Goal: Task Accomplishment & Management: Manage account settings

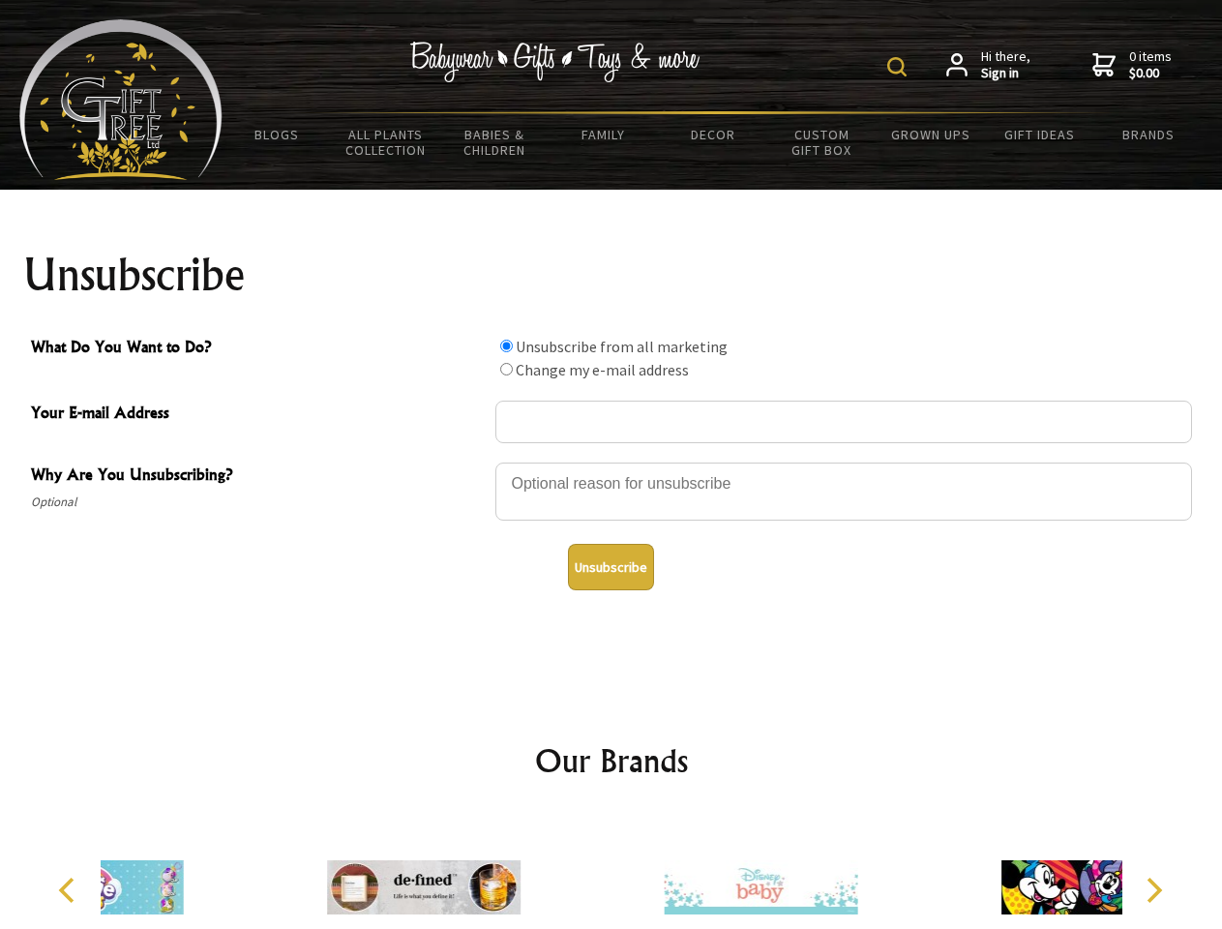
click at [900, 67] on img at bounding box center [896, 66] width 19 height 19
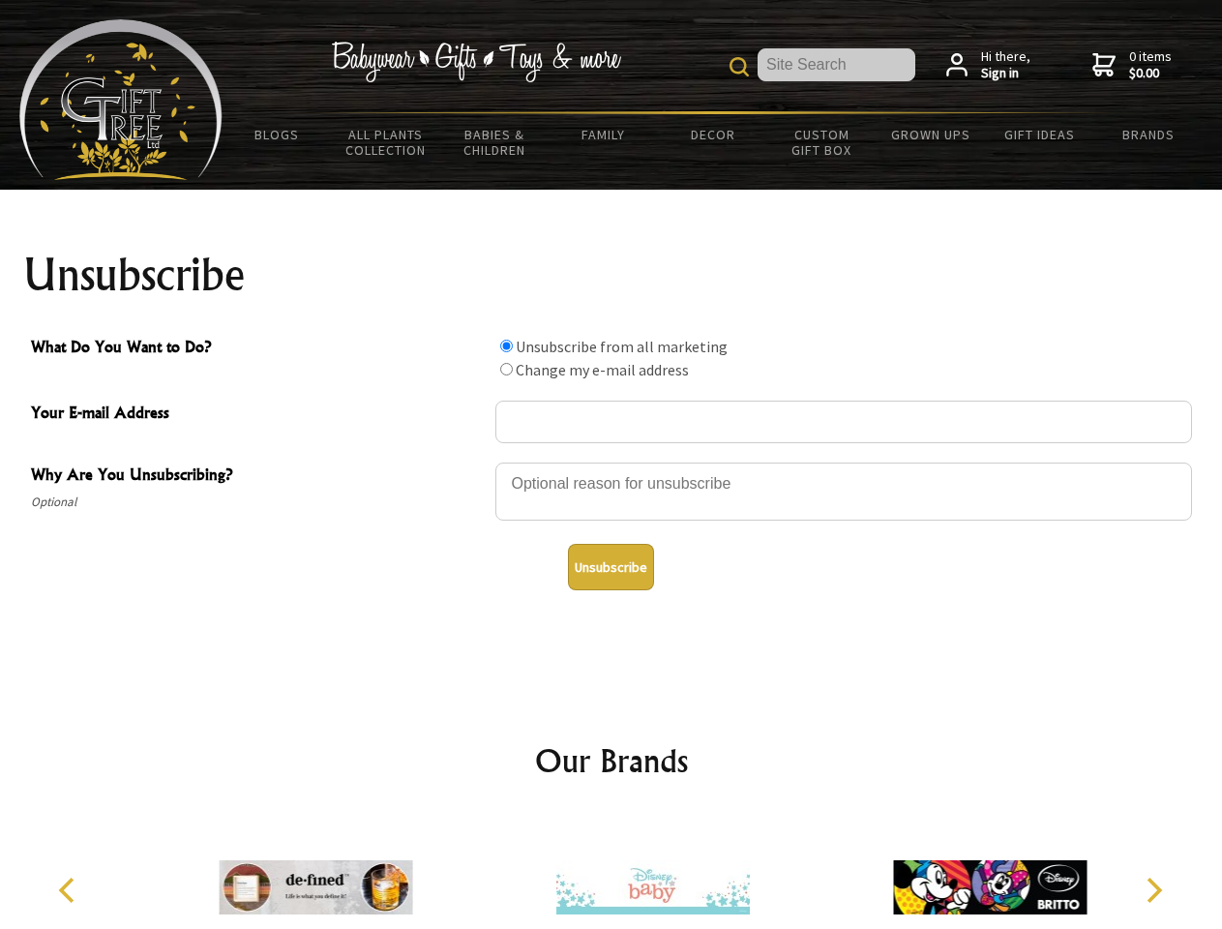
click at [612, 462] on div at bounding box center [843, 495] width 697 height 68
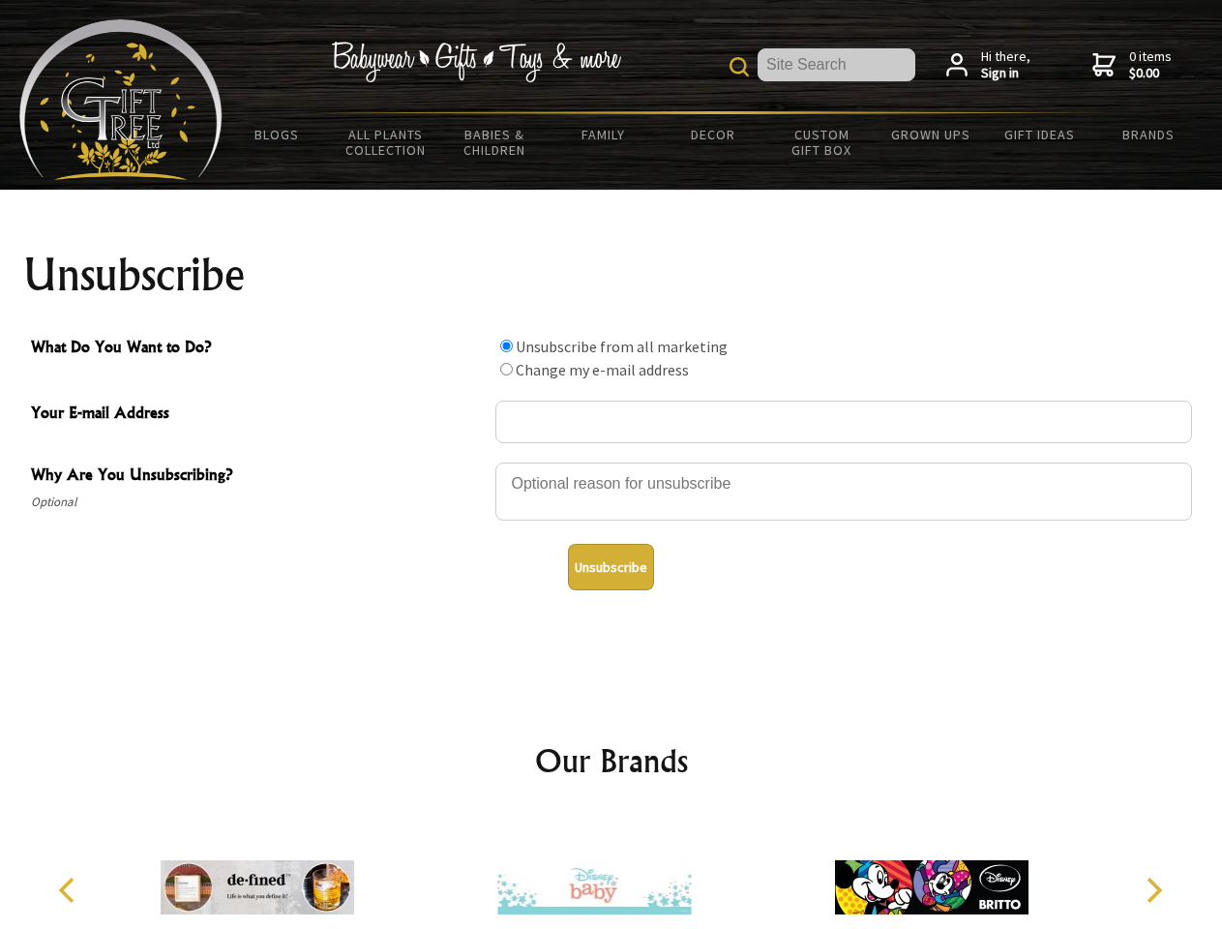
click at [506, 345] on input "What Do You Want to Do?" at bounding box center [506, 346] width 13 height 13
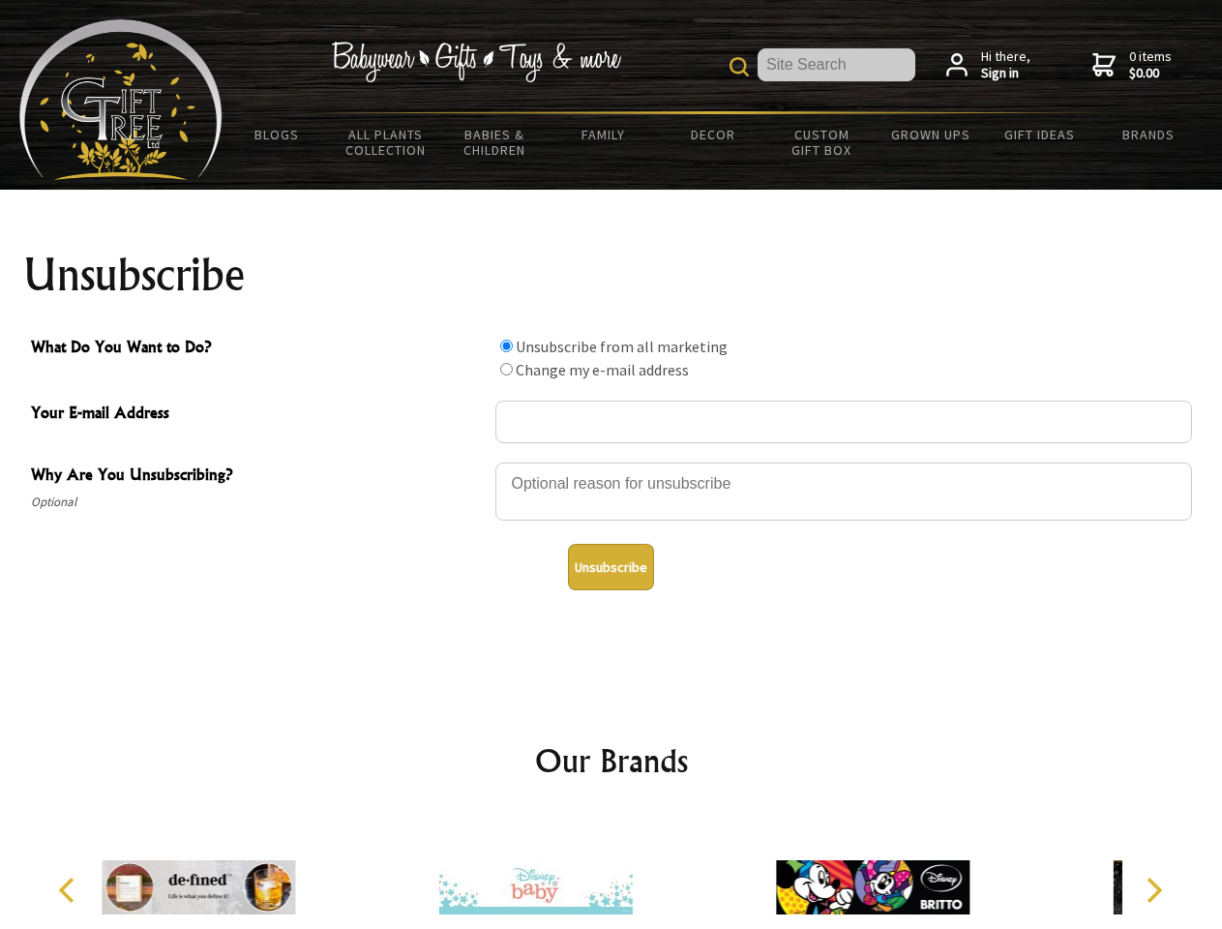
click at [506, 369] on input "What Do You Want to Do?" at bounding box center [506, 369] width 13 height 13
radio input "true"
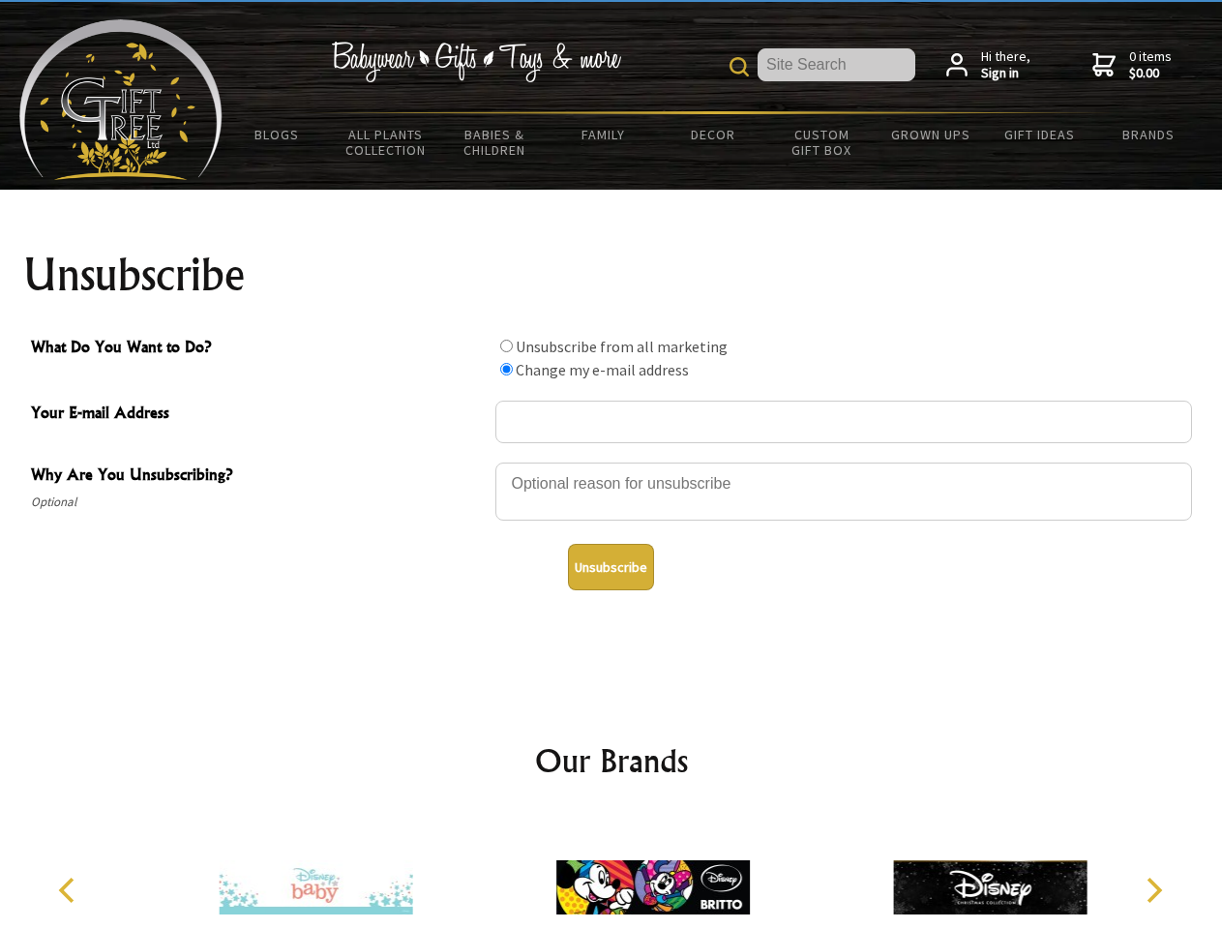
click at [611, 567] on button "Unsubscribe" at bounding box center [611, 567] width 86 height 46
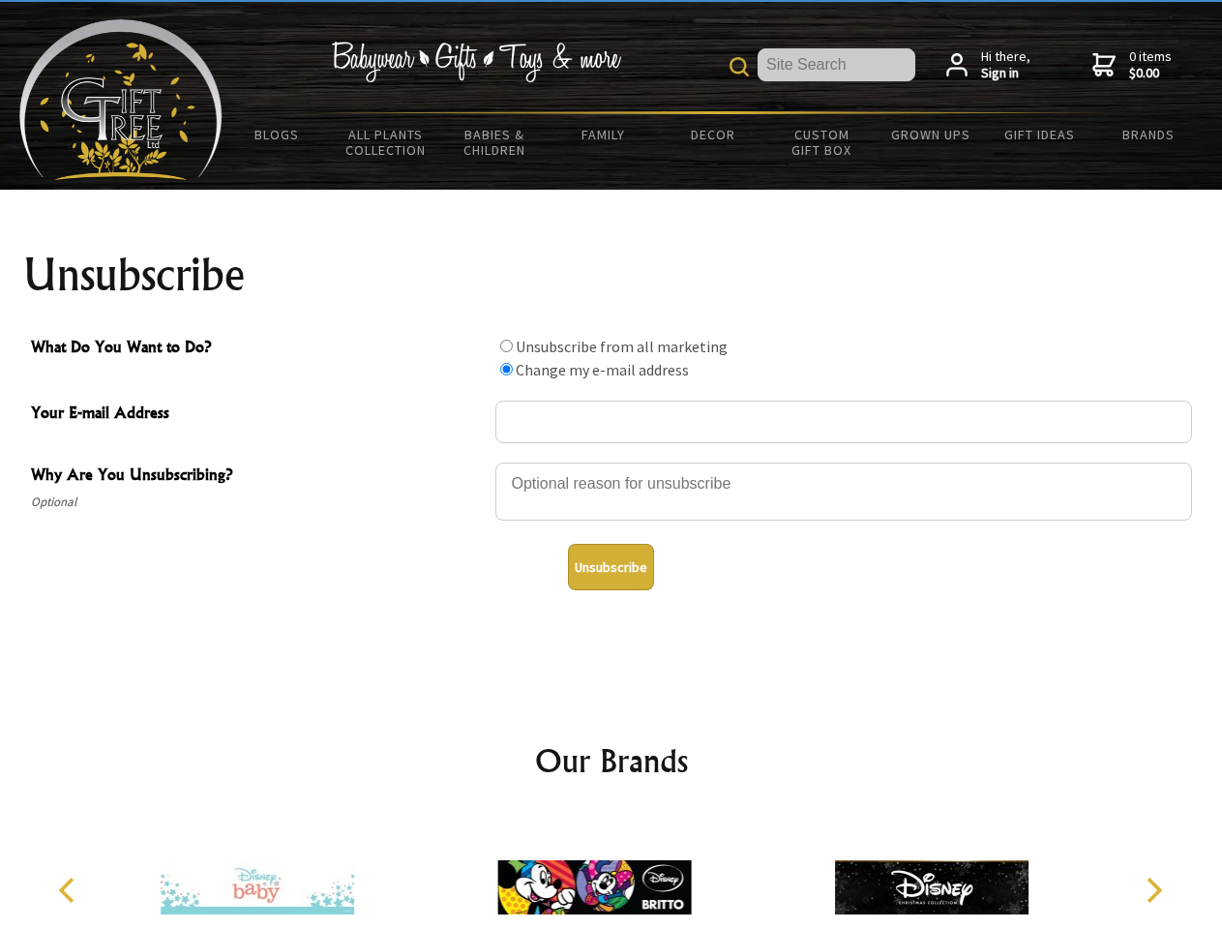
click at [612, 872] on img at bounding box center [594, 887] width 194 height 145
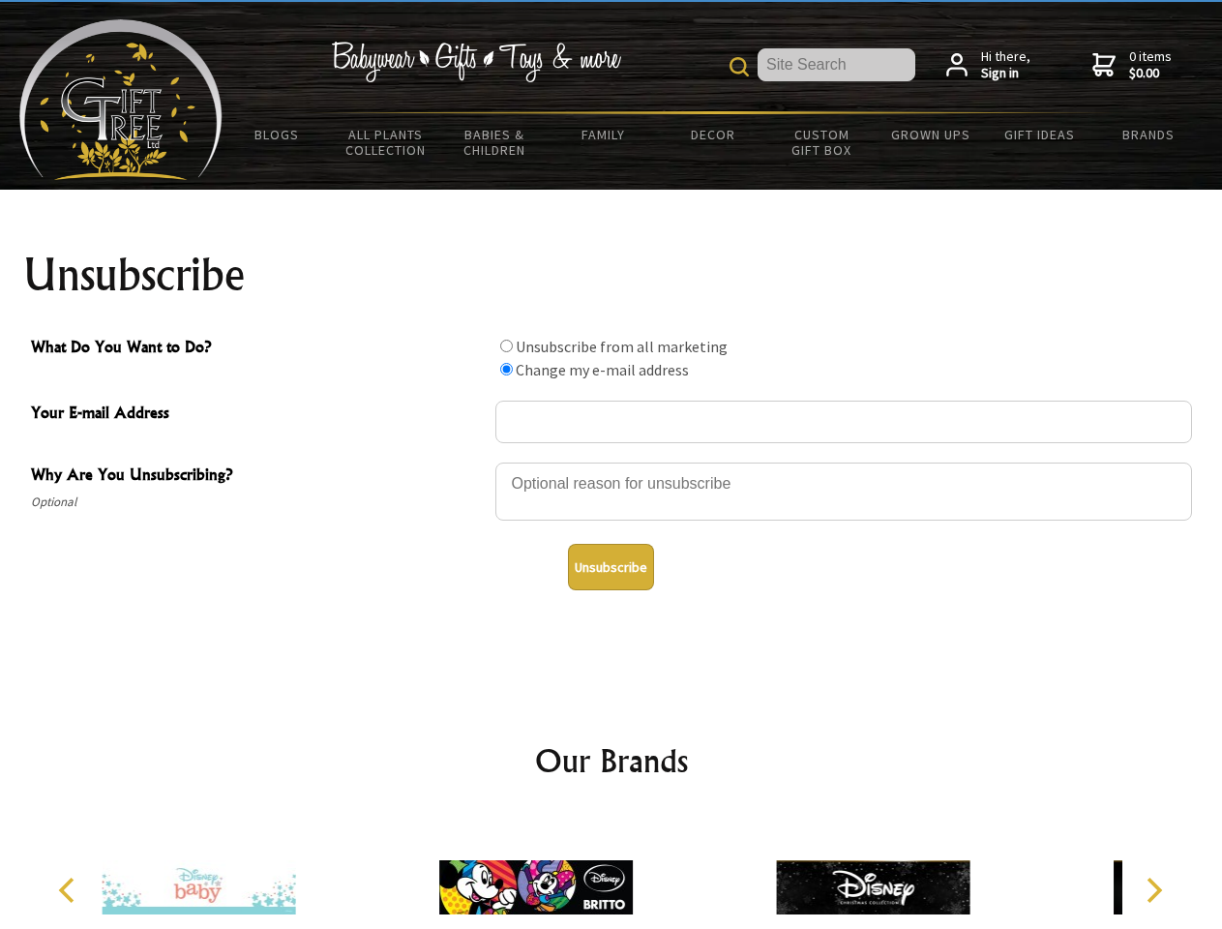
click at [70, 890] on icon "Previous" at bounding box center [68, 890] width 25 height 25
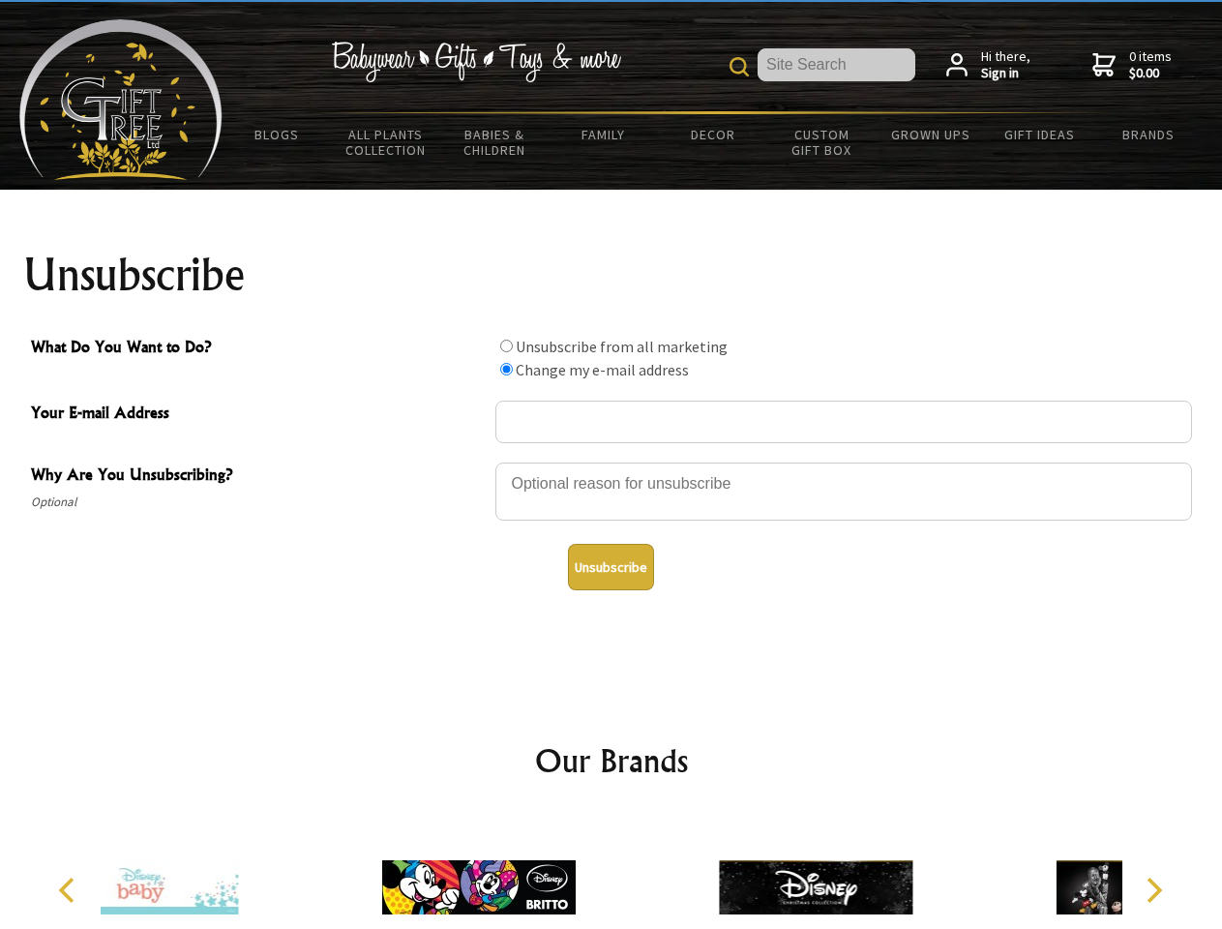
click at [1153, 890] on icon "Next" at bounding box center [1152, 890] width 25 height 25
